Goal: Task Accomplishment & Management: Complete application form

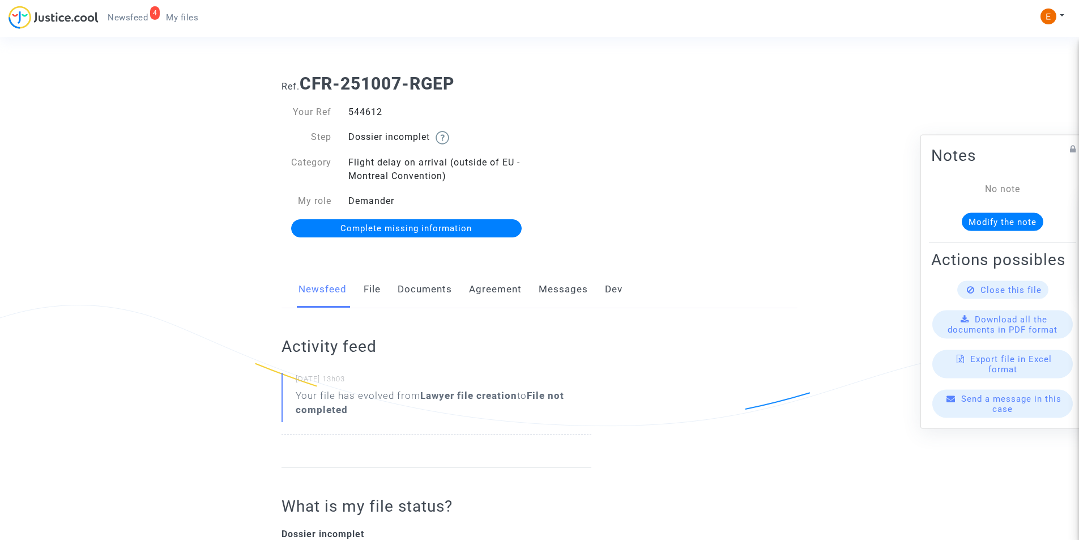
click at [443, 276] on link "Documents" at bounding box center [424, 289] width 54 height 37
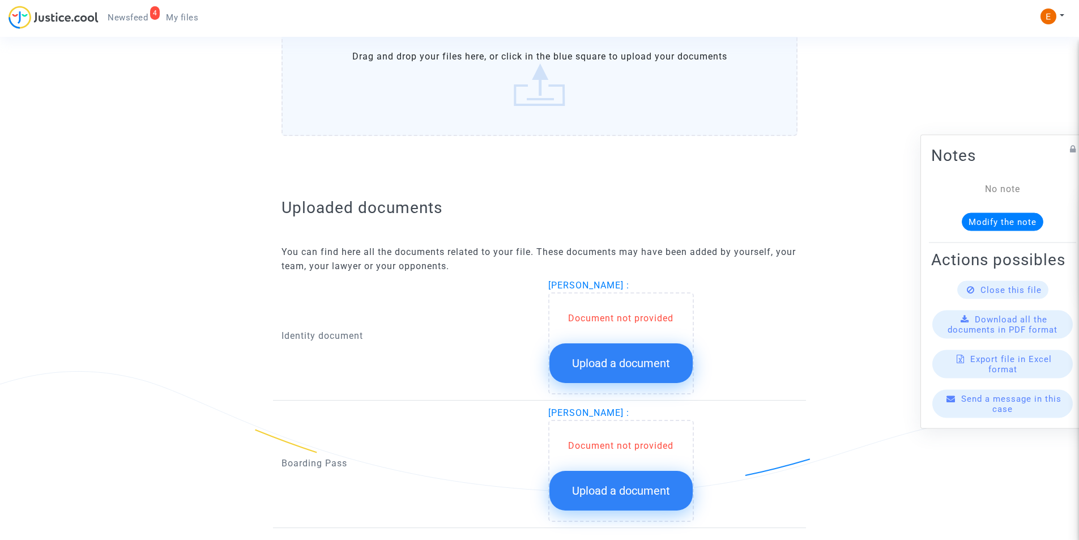
scroll to position [608, 0]
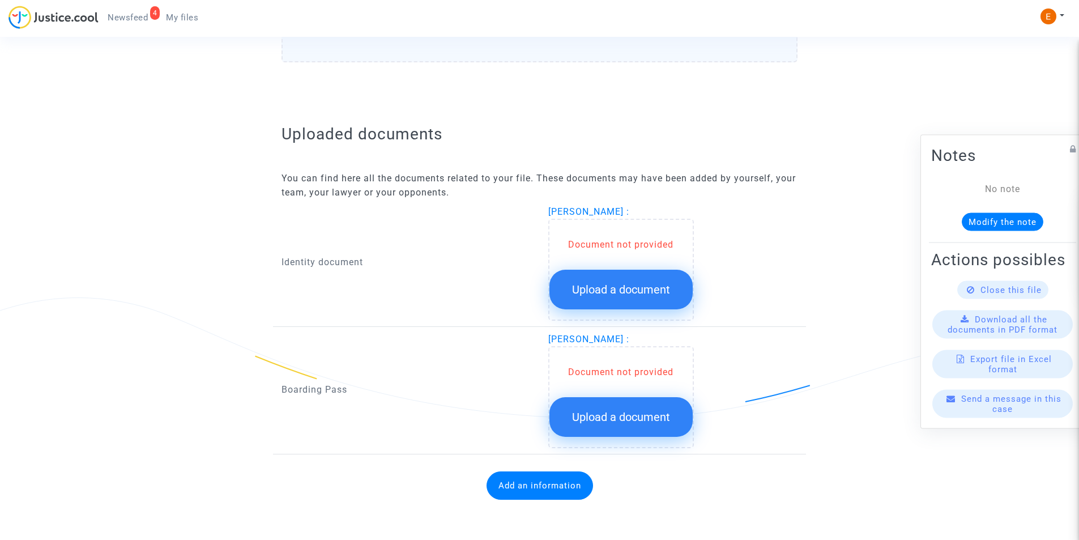
click at [596, 298] on button "Upload a document" at bounding box center [620, 290] width 143 height 40
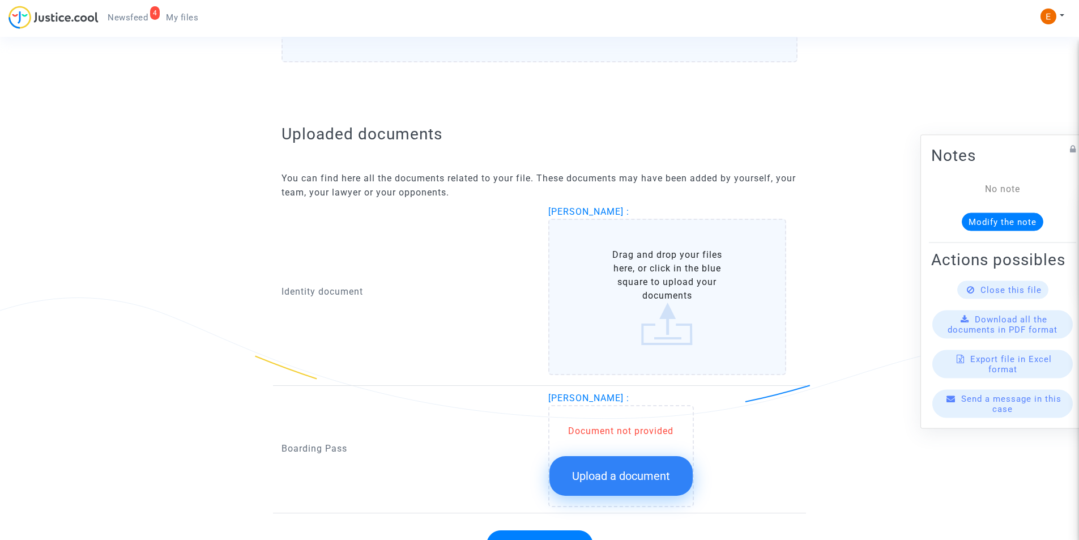
click at [601, 297] on label "Drag and drop your files here, or click in the blue square to upload your docum…" at bounding box center [667, 297] width 238 height 156
click at [0, 0] on input "Drag and drop your files here, or click in the blue square to upload your docum…" at bounding box center [0, 0] width 0 height 0
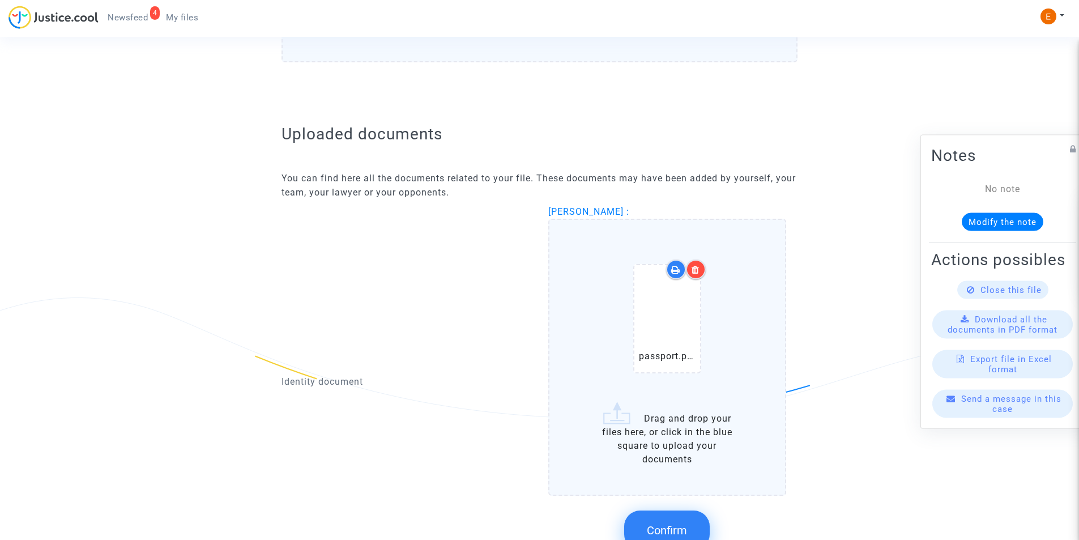
click at [695, 268] on icon at bounding box center [695, 269] width 8 height 9
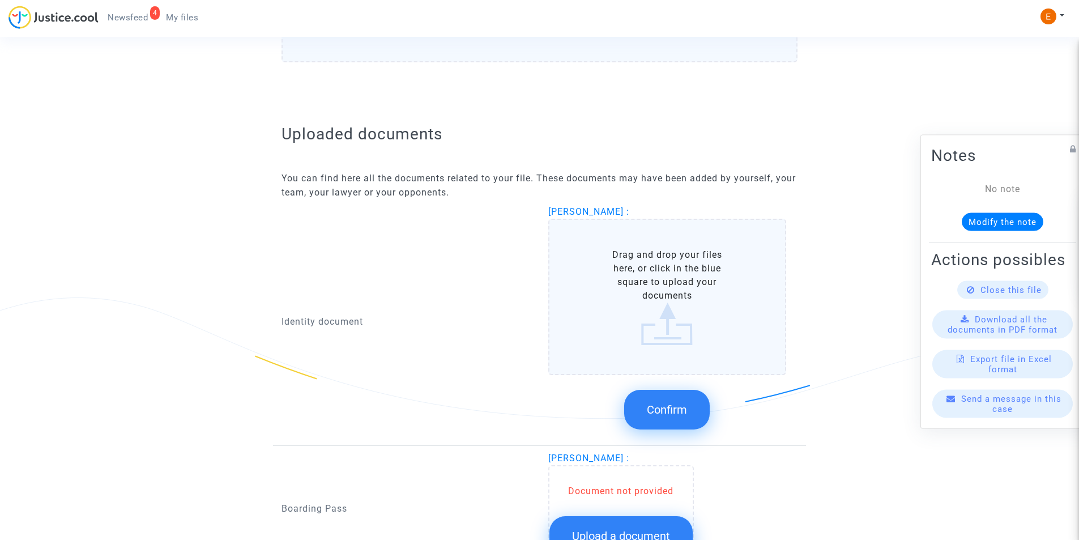
click at [672, 311] on label "Drag and drop your files here, or click in the blue square to upload your docum…" at bounding box center [667, 297] width 238 height 156
click at [0, 0] on input "Drag and drop your files here, or click in the blue square to upload your docum…" at bounding box center [0, 0] width 0 height 0
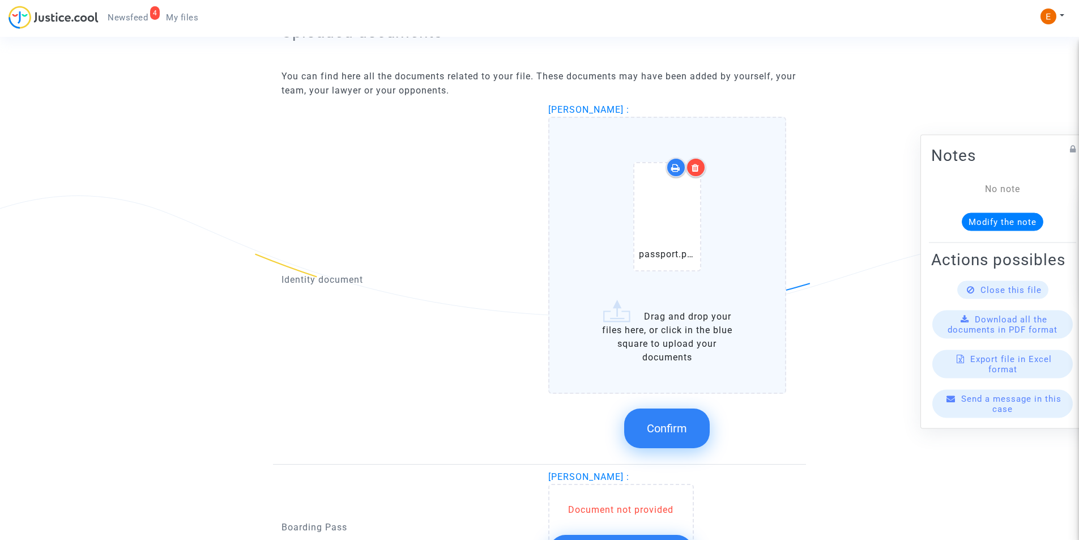
scroll to position [721, 0]
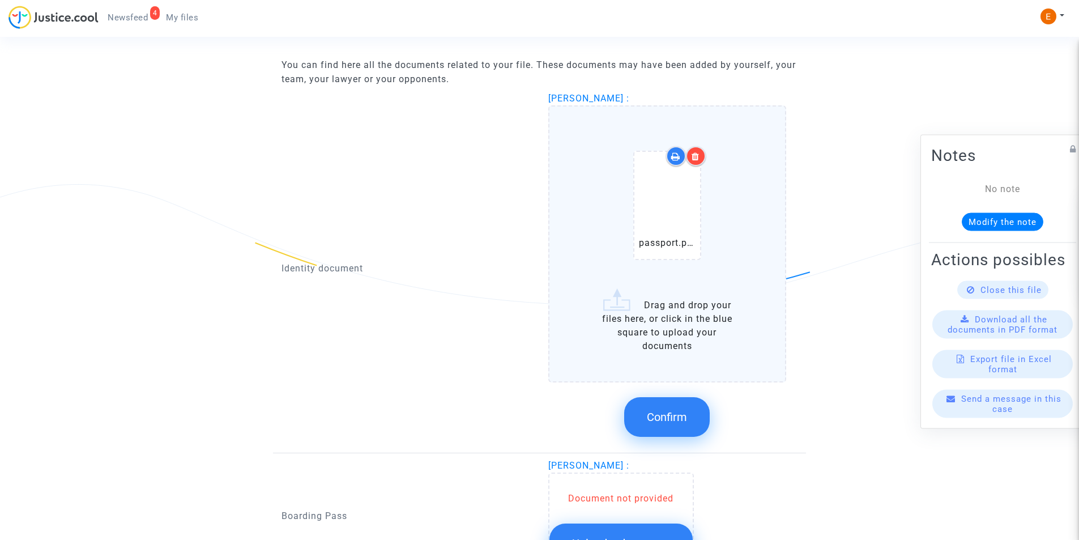
click at [666, 427] on button "Confirm" at bounding box center [666, 417] width 85 height 40
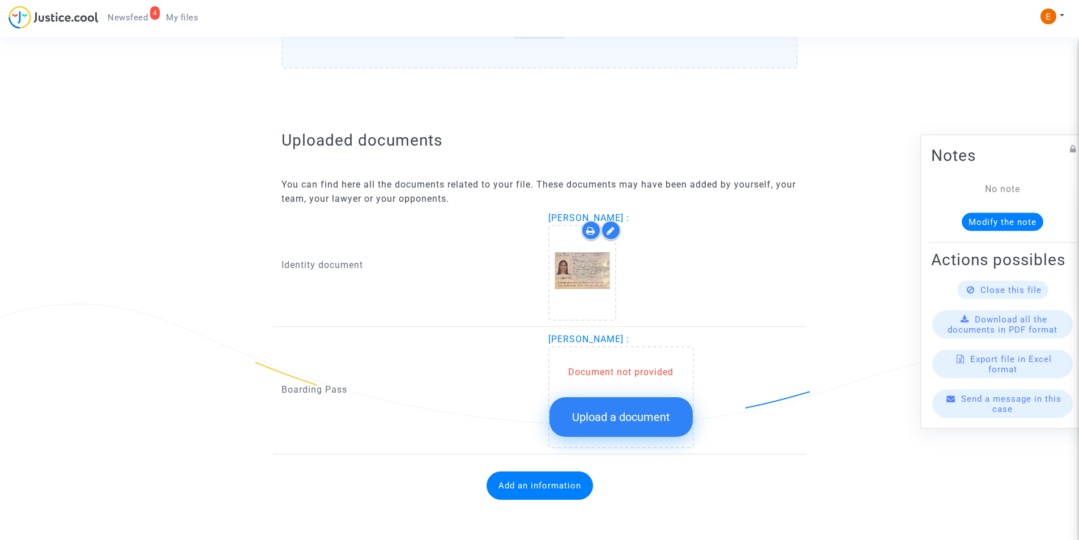
scroll to position [601, 0]
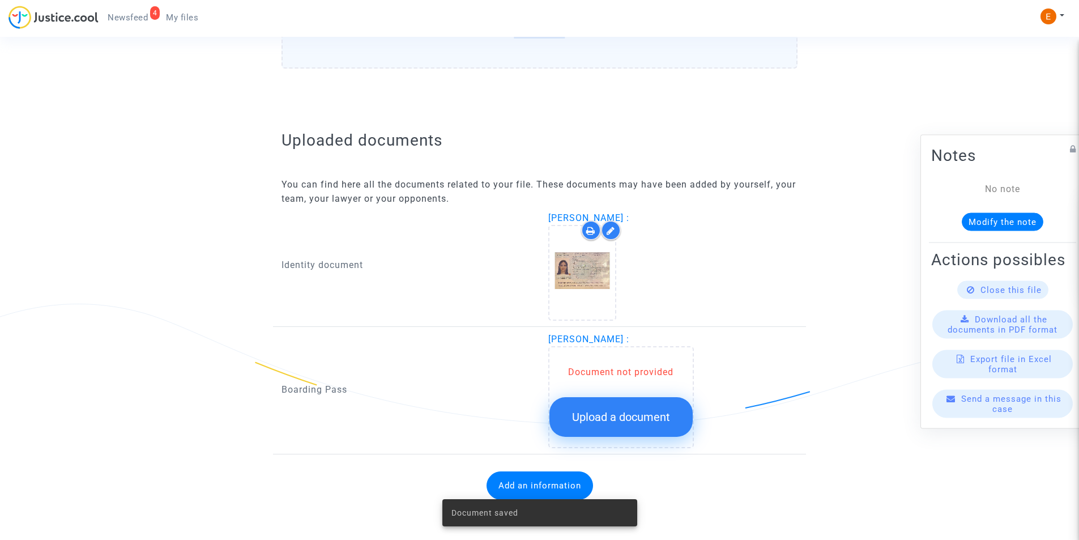
click at [598, 410] on span "Upload a document" at bounding box center [621, 417] width 98 height 14
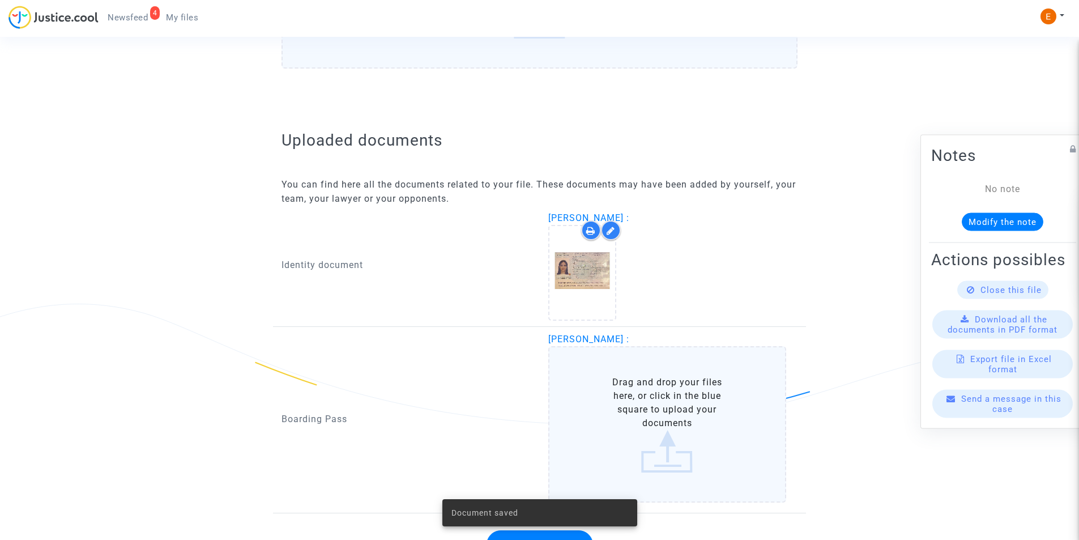
click at [599, 406] on label "Drag and drop your files here, or click in the blue square to upload your docum…" at bounding box center [667, 424] width 238 height 156
click at [0, 0] on input "Drag and drop your files here, or click in the blue square to upload your docum…" at bounding box center [0, 0] width 0 height 0
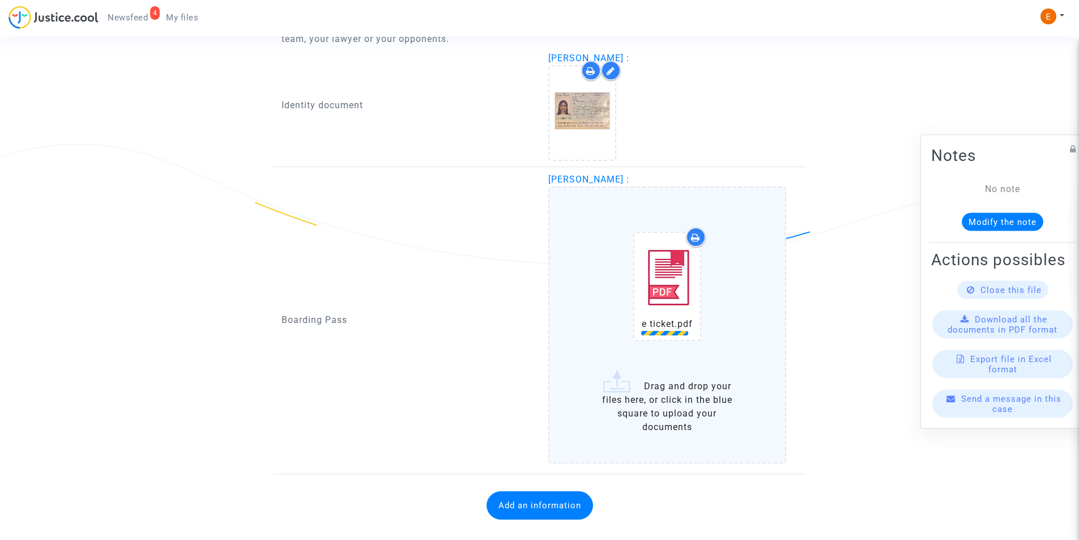
scroll to position [771, 0]
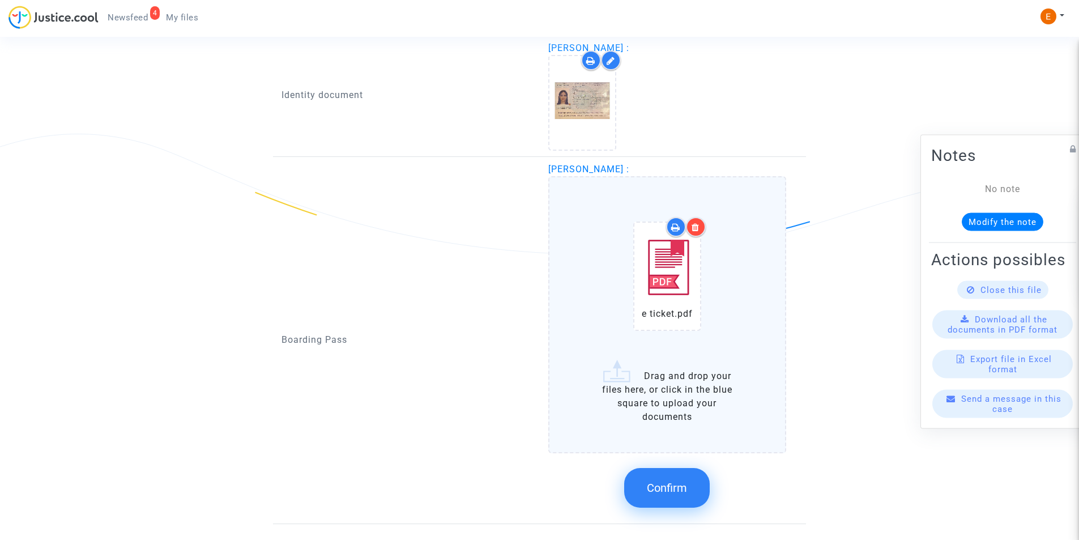
click at [654, 380] on label "e ticket.pdf Drag and drop your files here, or click in the blue square to uplo…" at bounding box center [667, 314] width 238 height 277
click at [0, 0] on input "e ticket.pdf Drag and drop your files here, or click in the blue square to uplo…" at bounding box center [0, 0] width 0 height 0
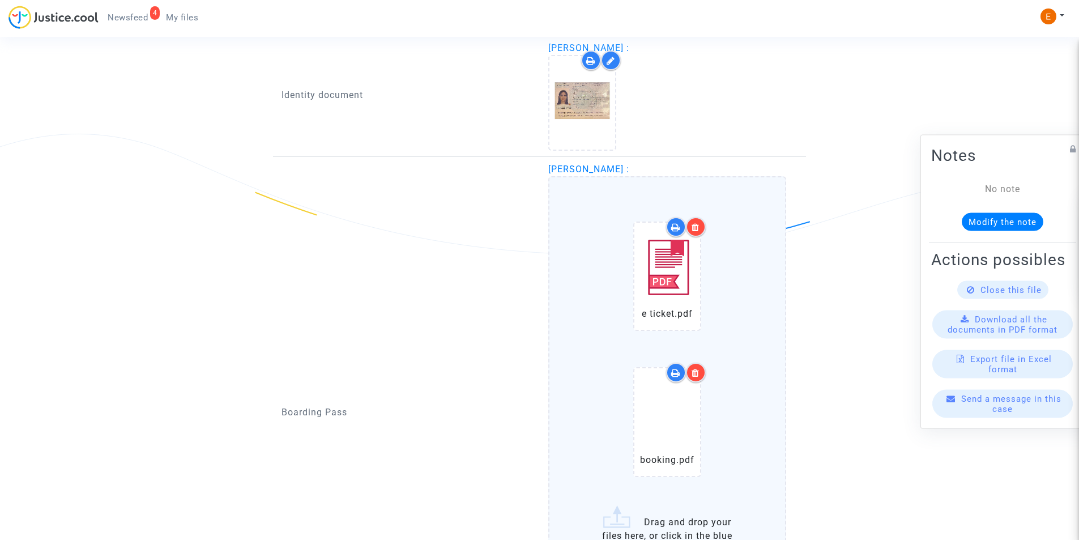
click at [695, 228] on icon at bounding box center [695, 227] width 8 height 9
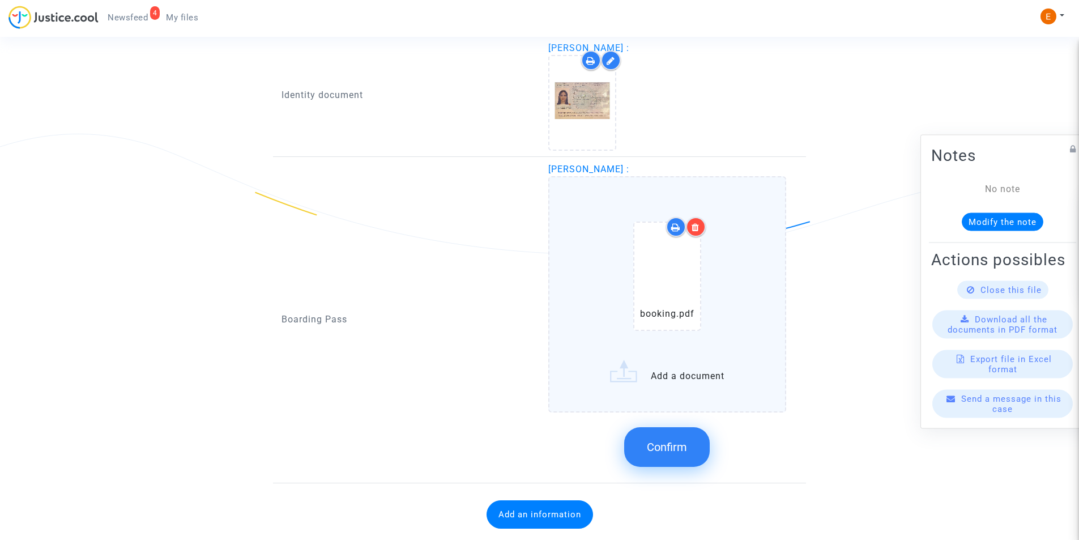
click at [690, 362] on label "booking.pdf Add a document" at bounding box center [667, 294] width 238 height 236
click at [0, 0] on input "booking.pdf Add a document" at bounding box center [0, 0] width 0 height 0
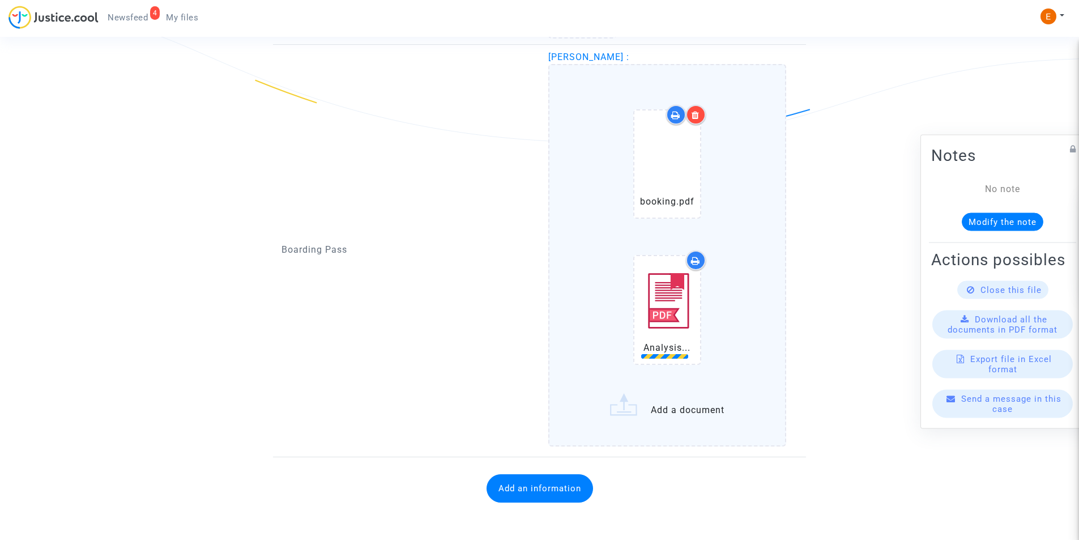
scroll to position [884, 0]
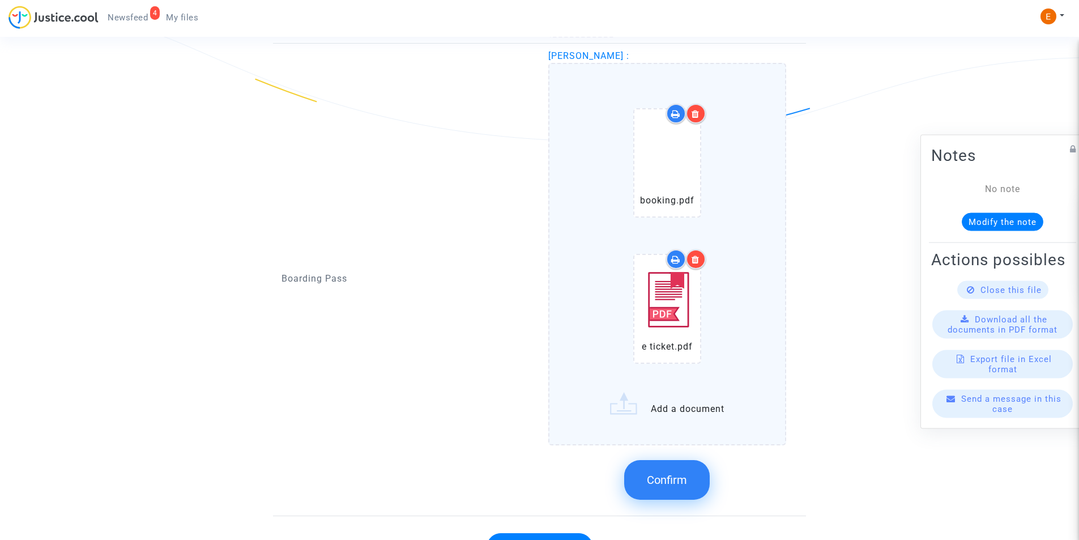
drag, startPoint x: 666, startPoint y: 480, endPoint x: 668, endPoint y: 471, distance: 9.2
click at [668, 473] on span "Confirm" at bounding box center [667, 480] width 40 height 14
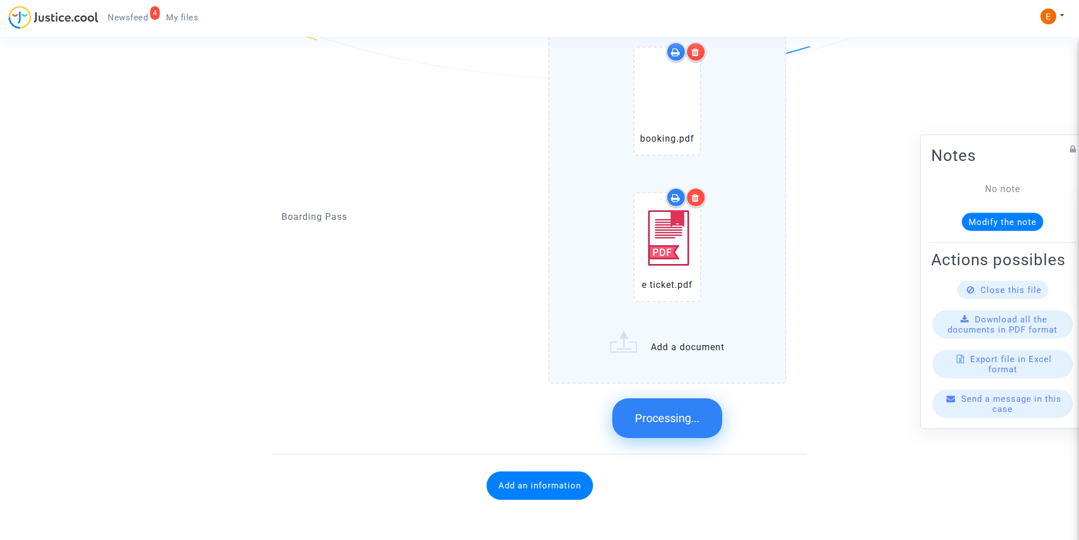
scroll to position [595, 0]
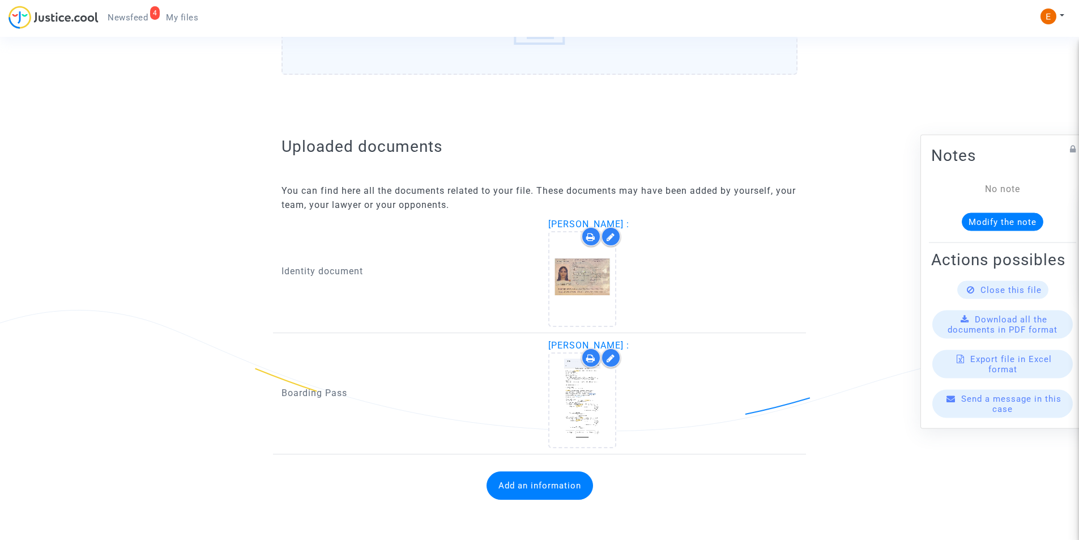
click at [568, 488] on button "Add an information" at bounding box center [539, 485] width 106 height 28
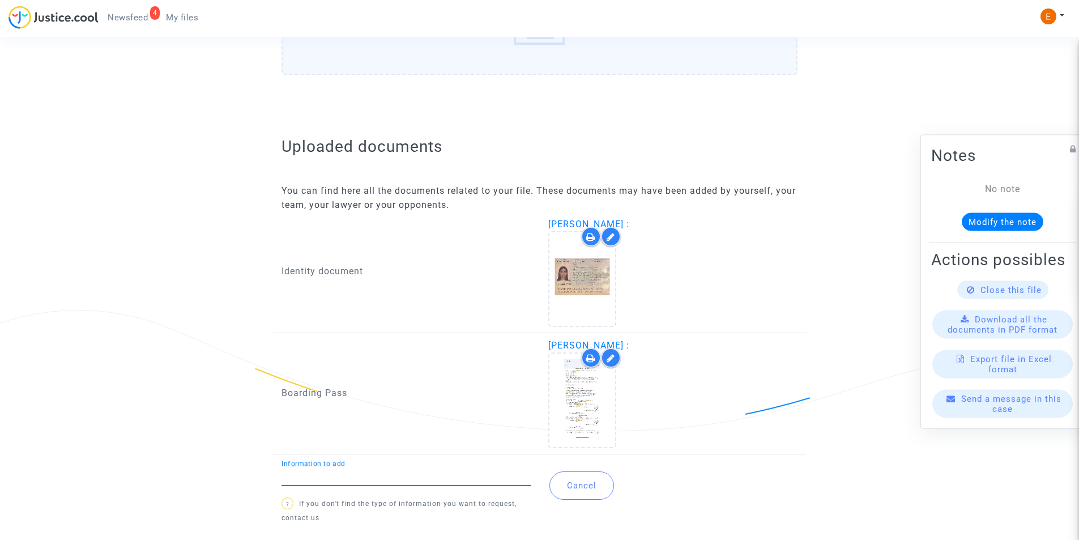
click at [446, 477] on input "Information to add" at bounding box center [406, 476] width 250 height 10
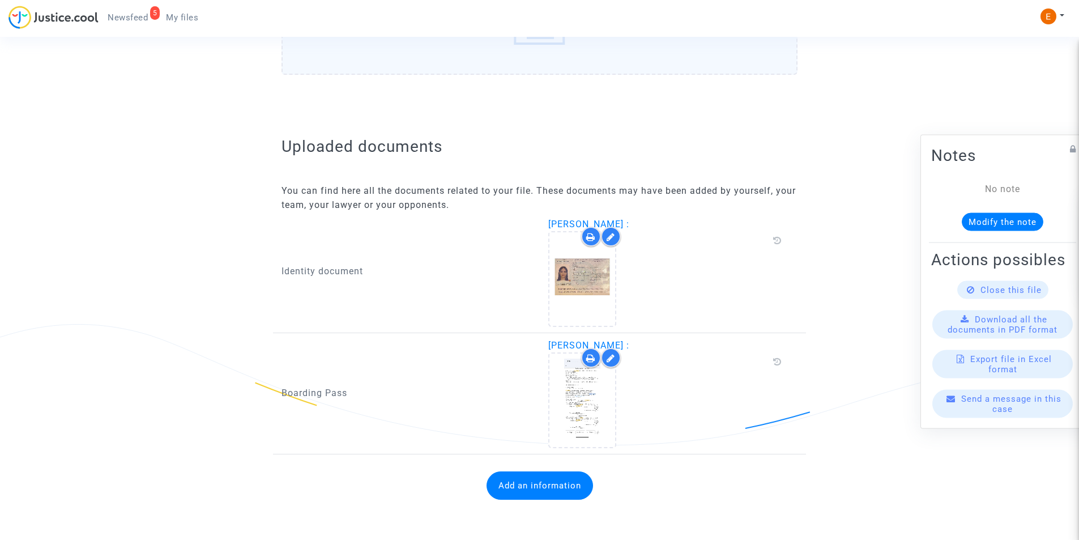
click at [530, 477] on button "Add an information" at bounding box center [539, 485] width 106 height 28
click at [390, 468] on div "Information to add" at bounding box center [406, 472] width 250 height 25
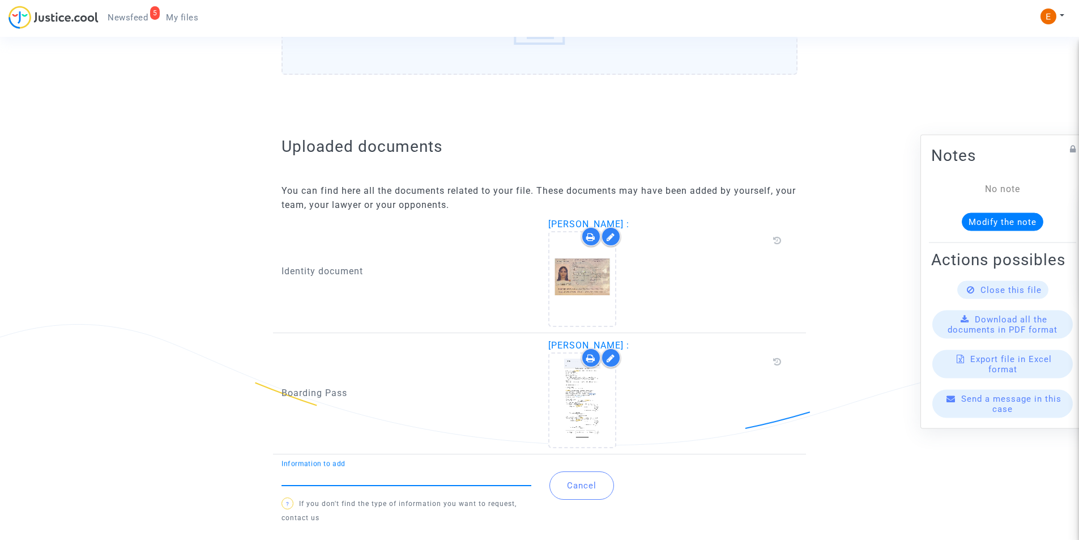
click at [388, 472] on input "Information to add" at bounding box center [406, 476] width 250 height 10
type input "Flight report"
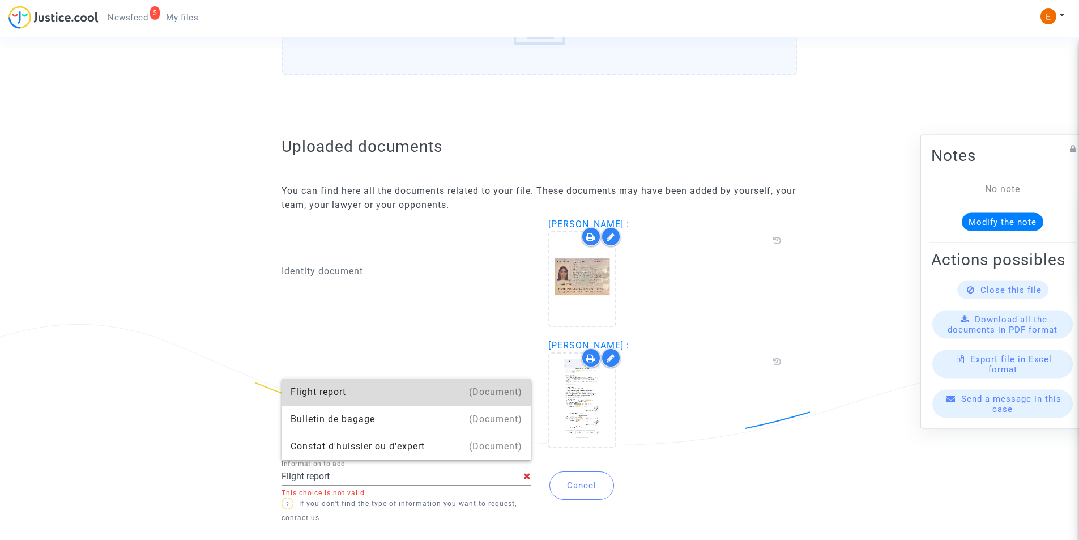
click at [365, 388] on div "Flight report" at bounding box center [406, 391] width 232 height 27
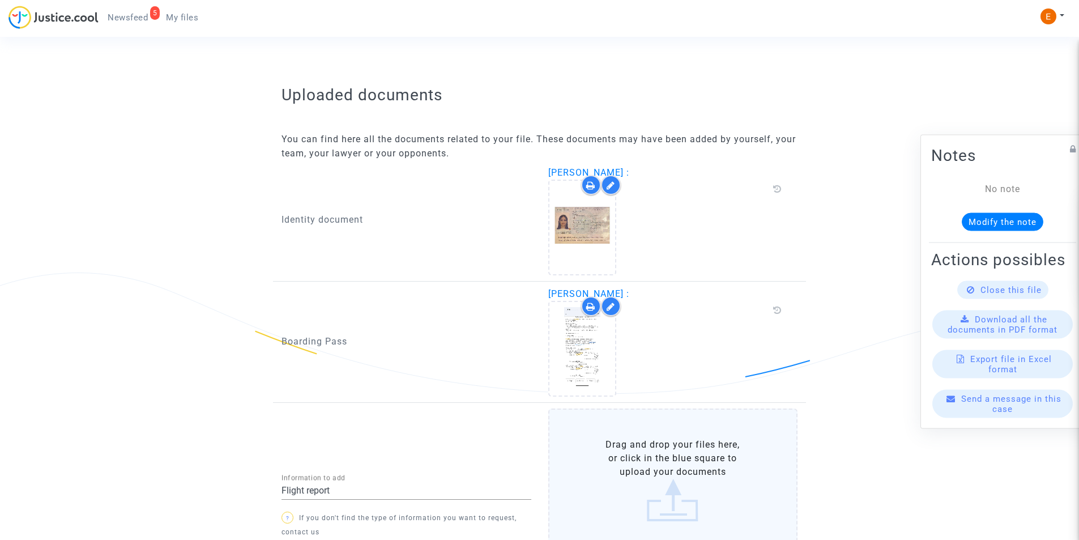
scroll to position [734, 0]
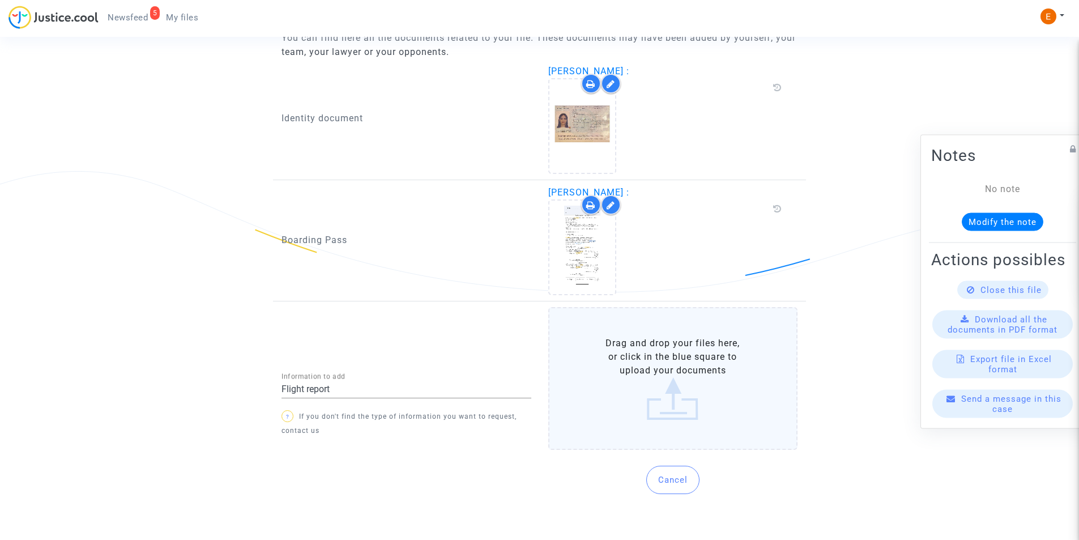
click at [656, 392] on label "Drag and drop your files here, or click in the blue square to upload your docum…" at bounding box center [673, 378] width 250 height 143
click at [0, 0] on input "Drag and drop your files here, or click in the blue square to upload your docum…" at bounding box center [0, 0] width 0 height 0
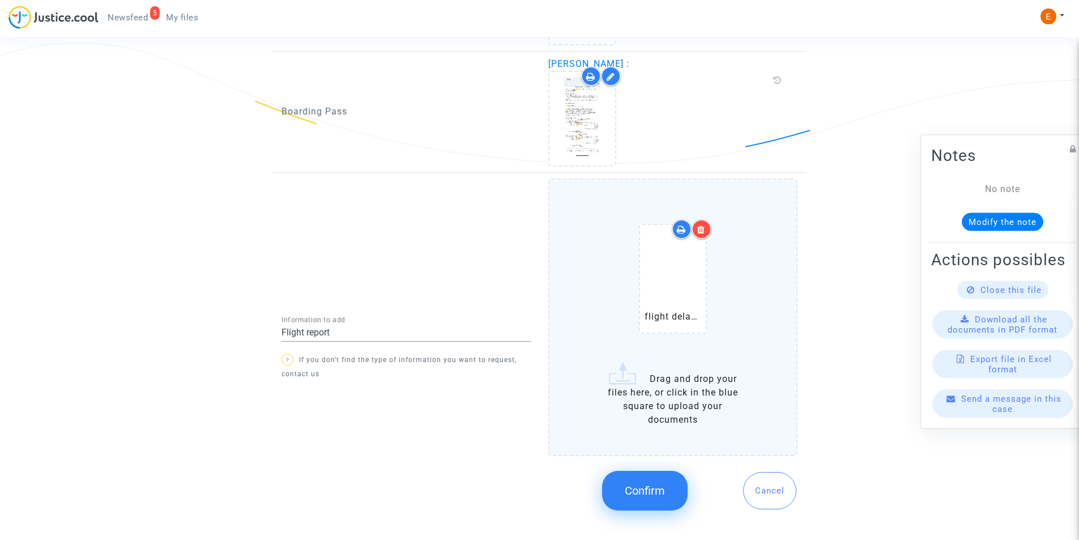
scroll to position [878, 0]
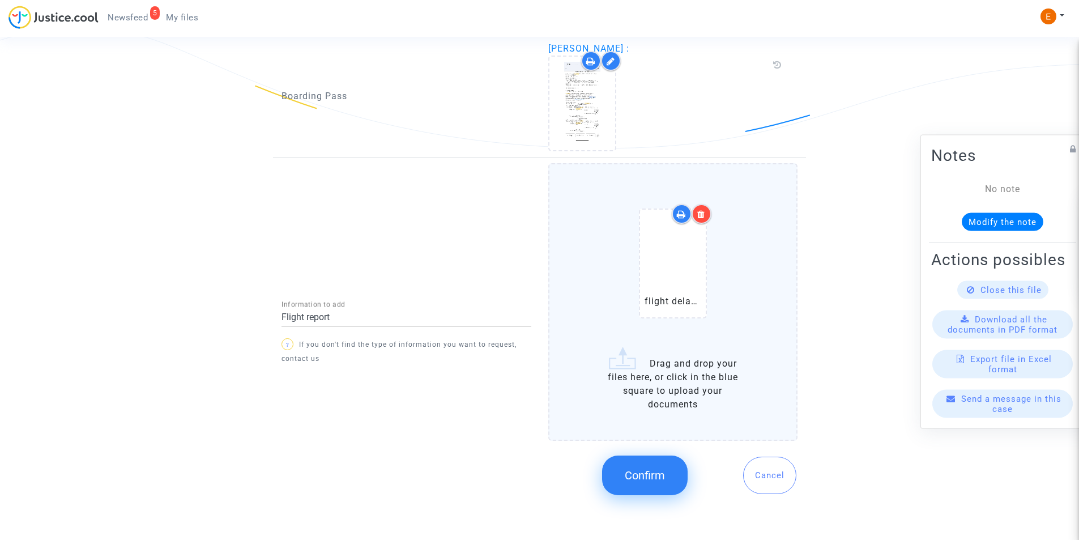
click at [645, 475] on span "Confirm" at bounding box center [645, 475] width 40 height 14
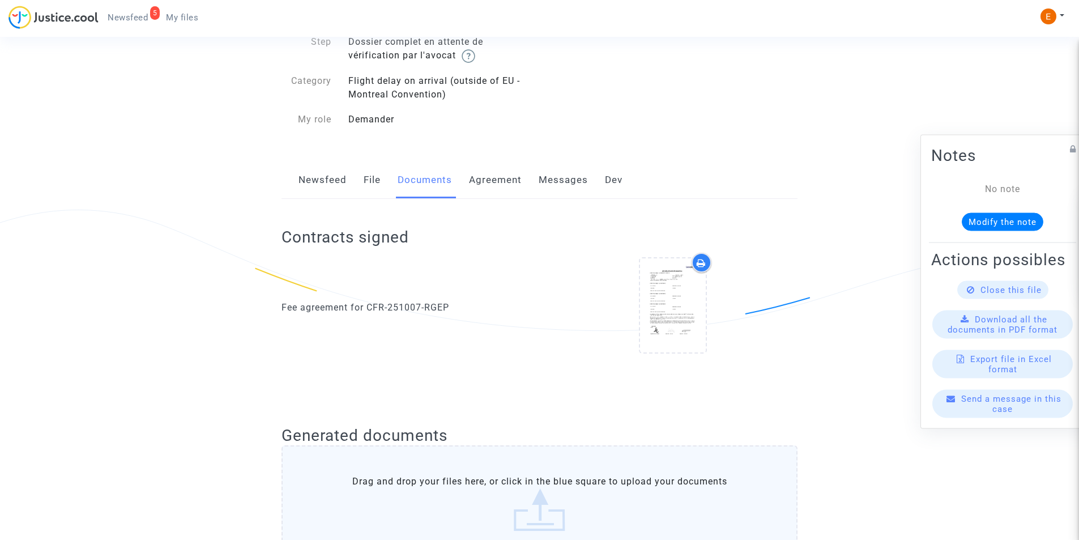
scroll to position [0, 0]
